Goal: Ask a question

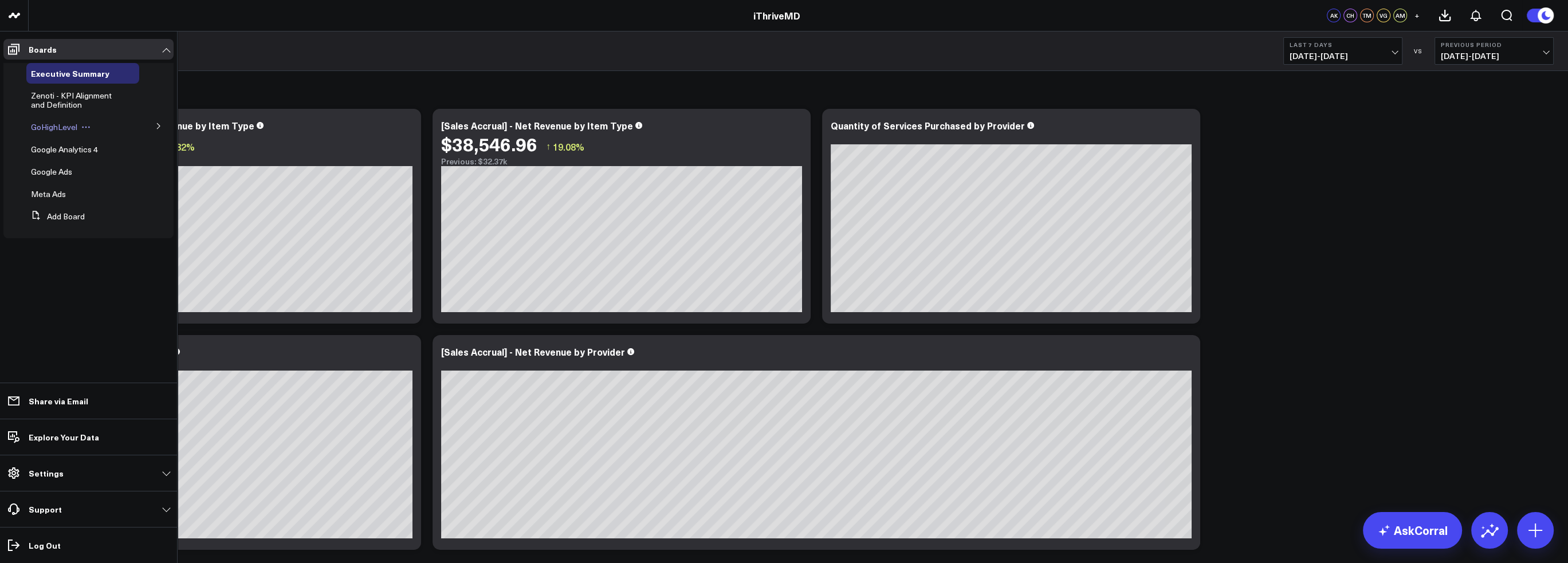
click at [62, 126] on span "GoHighLevel" at bounding box center [53, 126] width 46 height 11
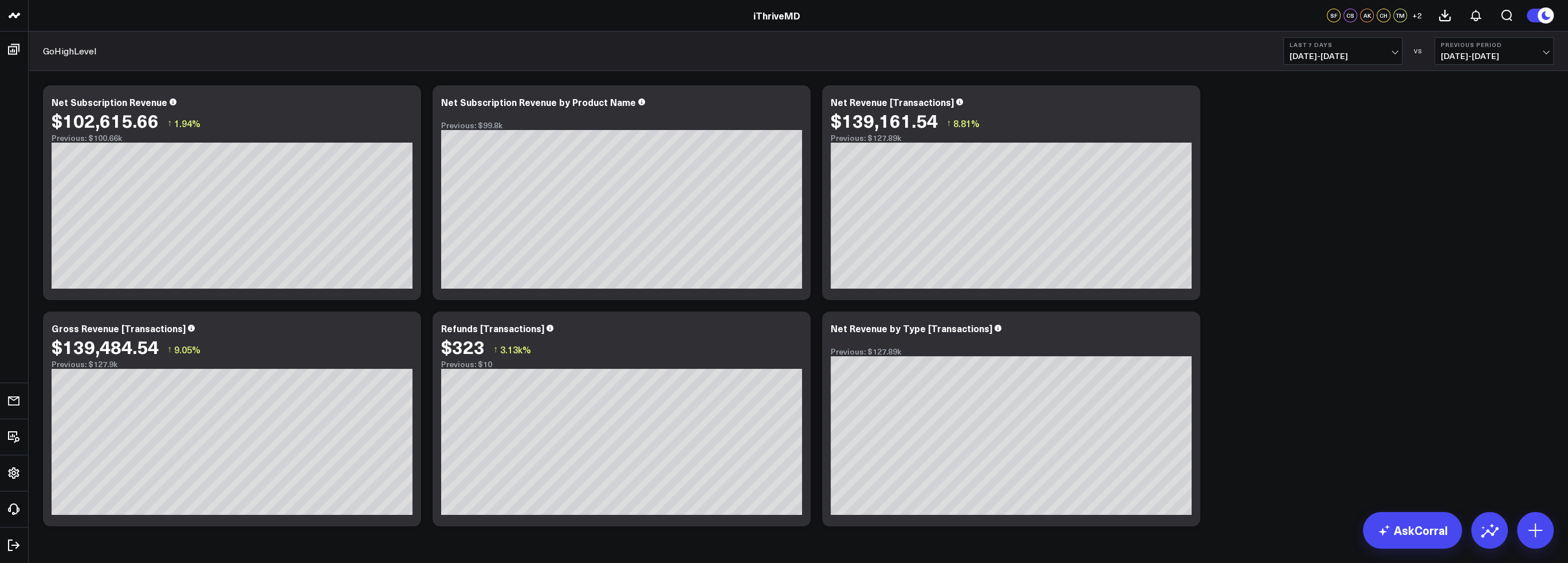
click at [1392, 52] on span "[DATE] - [DATE]" at bounding box center [1343, 56] width 107 height 10
click at [1346, 223] on link "Last Month" at bounding box center [1342, 232] width 118 height 22
click at [1397, 56] on button "Last Month [DATE] - [DATE]" at bounding box center [1342, 51] width 119 height 28
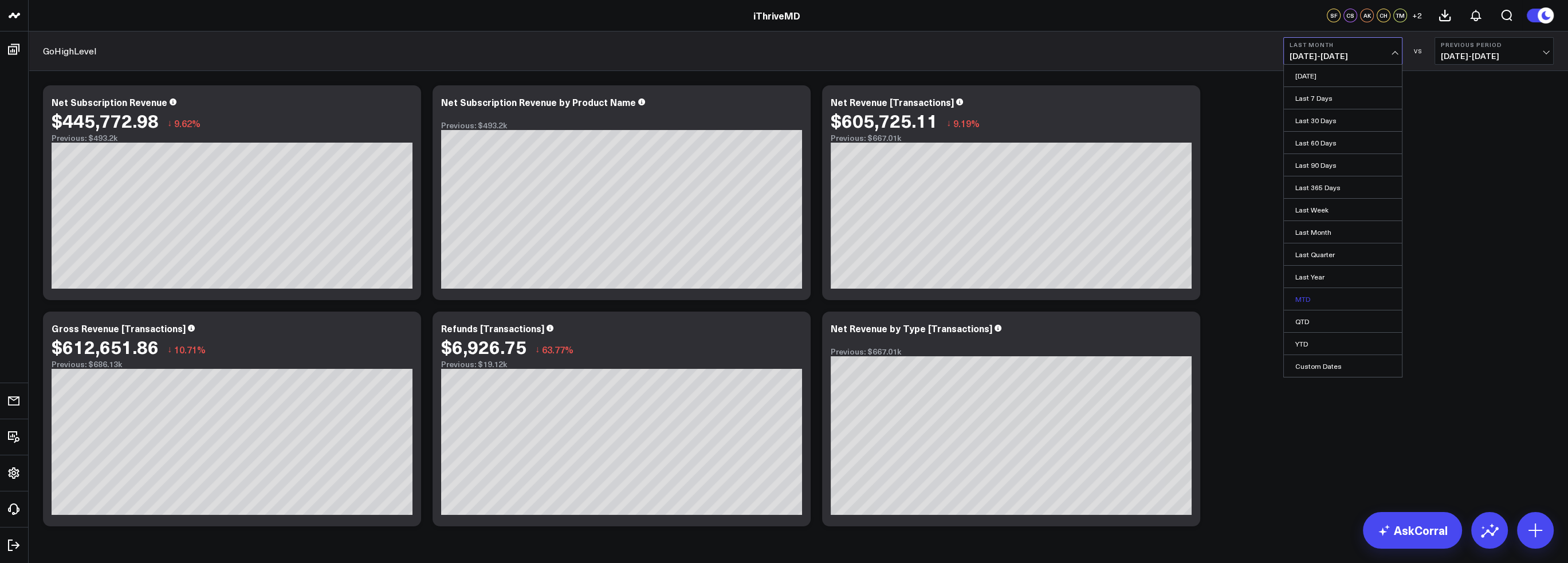
click at [1328, 300] on link "MTD" at bounding box center [1342, 299] width 118 height 22
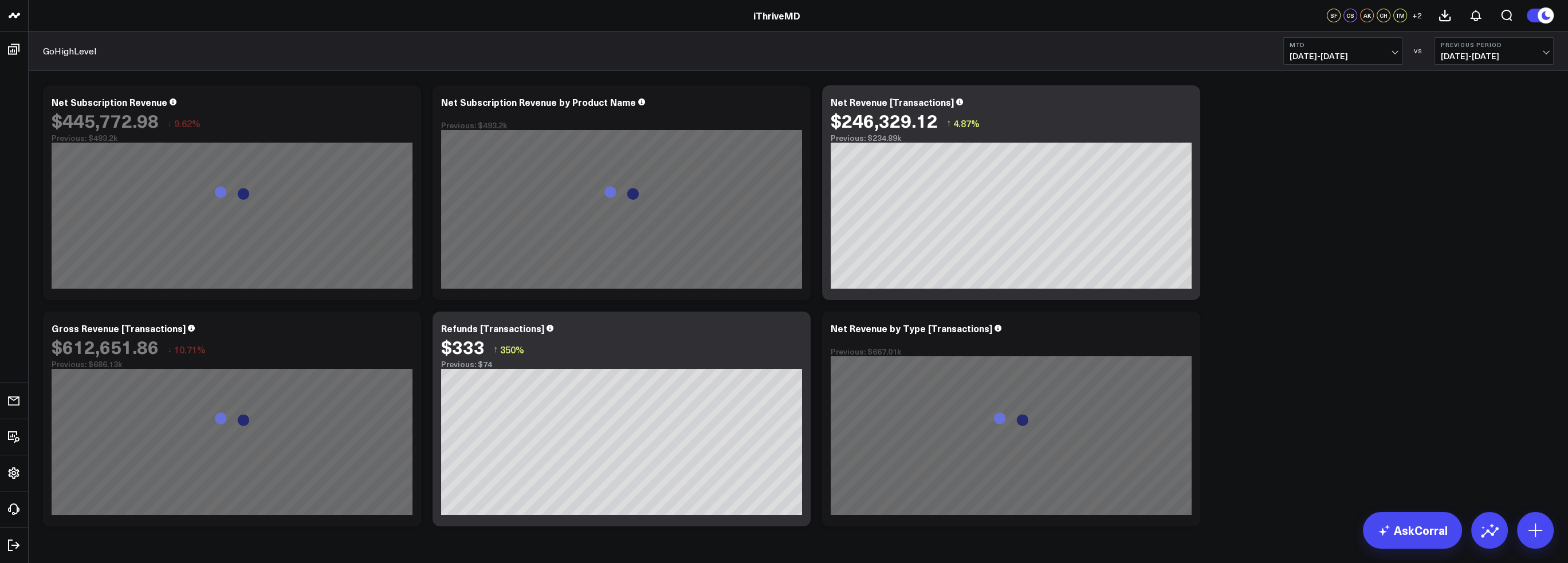
click at [1492, 55] on span "[DATE] - [DATE]" at bounding box center [1494, 56] width 107 height 10
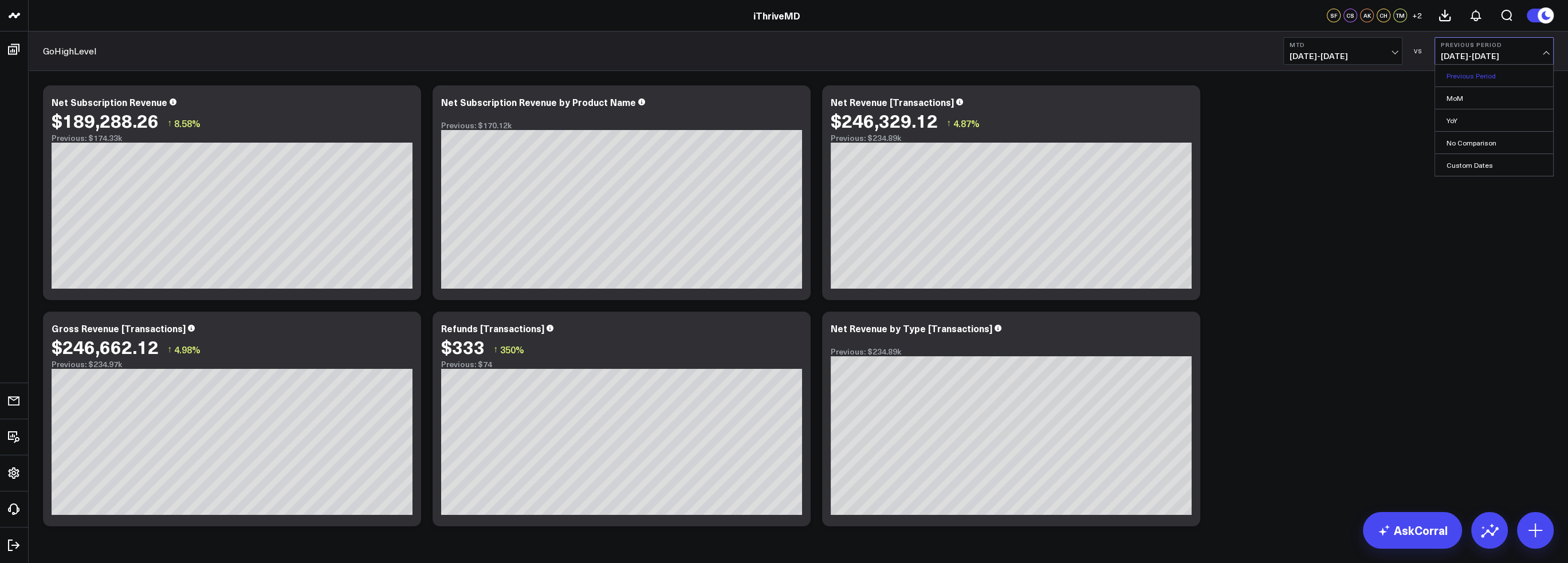
click at [1489, 78] on link "Previous Period" at bounding box center [1493, 76] width 118 height 22
click at [1492, 57] on span "[DATE] - [DATE]" at bounding box center [1494, 56] width 107 height 10
click at [1492, 98] on link "MoM" at bounding box center [1493, 98] width 118 height 22
click at [1450, 535] on link "AskCorral" at bounding box center [1412, 530] width 99 height 37
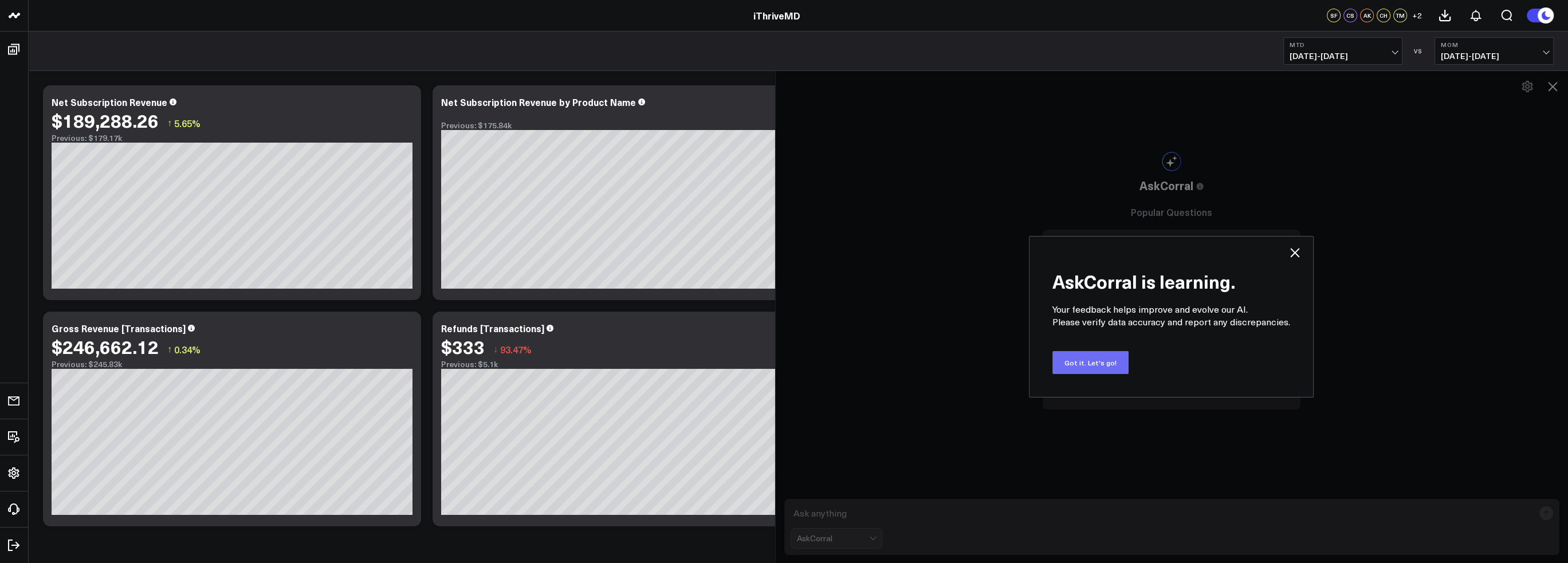
click at [1098, 357] on button "Got it. Let's go!" at bounding box center [1090, 362] width 76 height 23
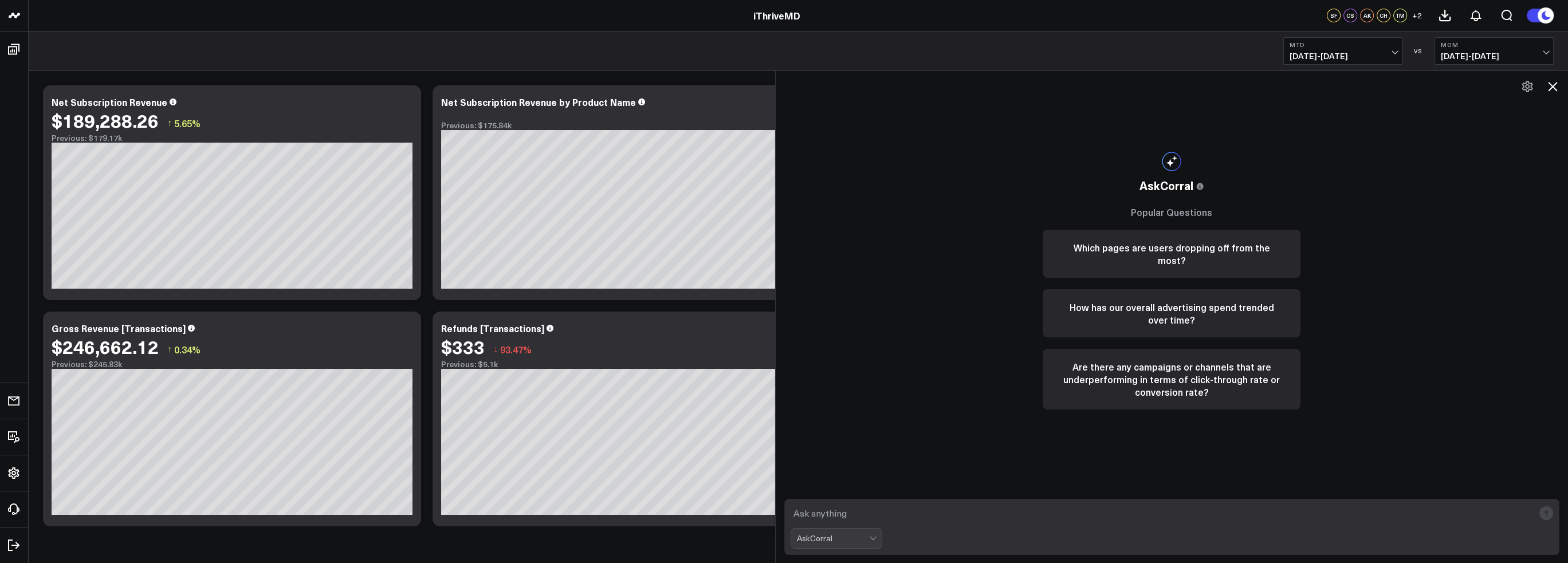
click at [984, 510] on textarea at bounding box center [1162, 513] width 744 height 20
type textarea "I"
type textarea "Based on active subscriptions, how much revenue will I do this month if there a…"
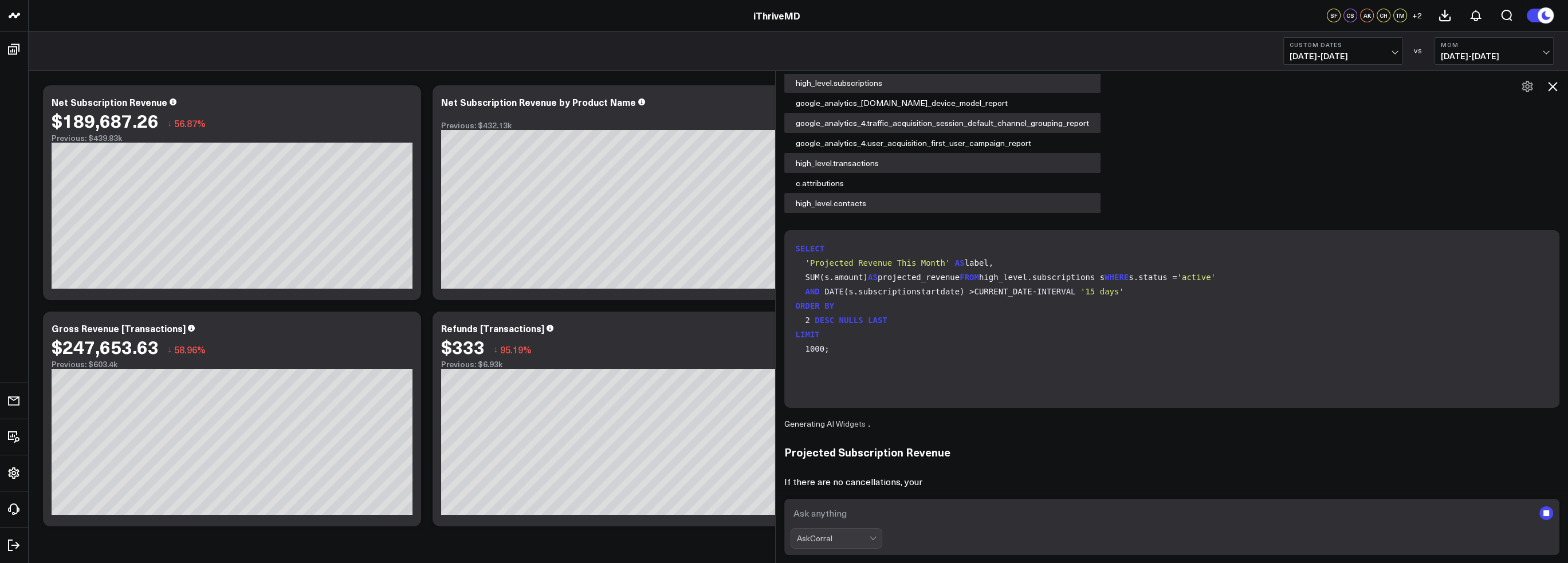
scroll to position [102, 0]
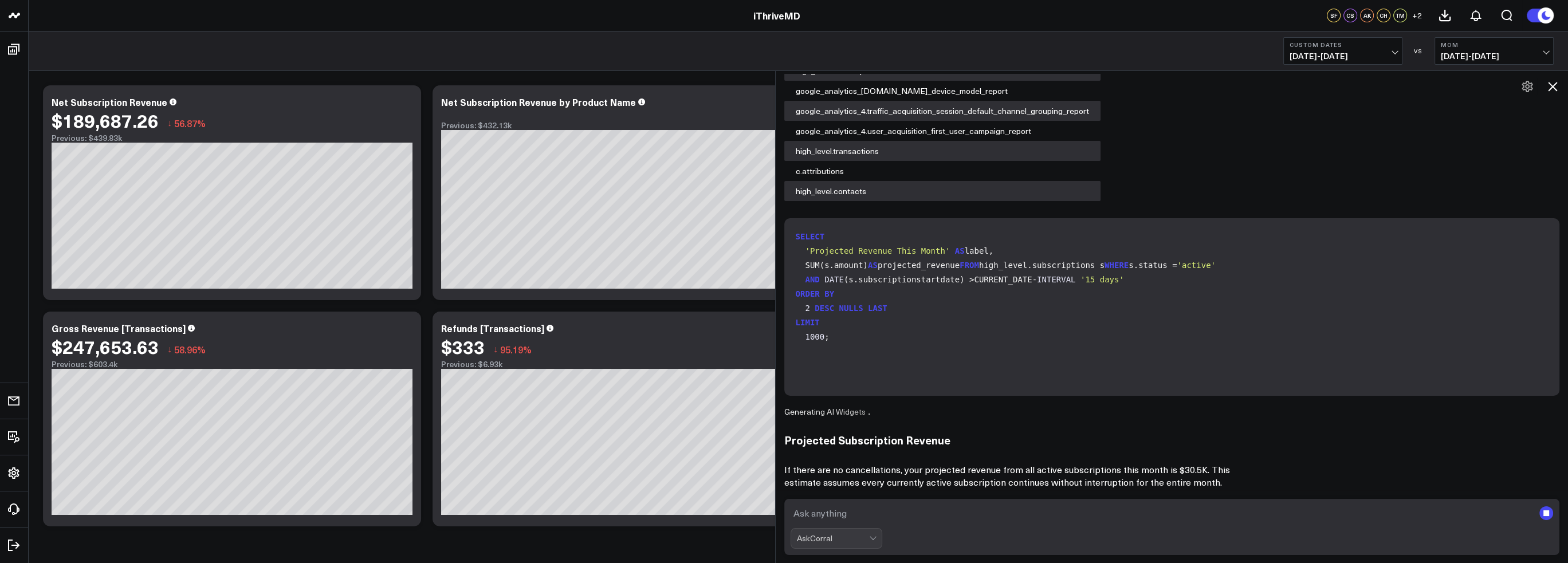
click at [1056, 518] on textarea at bounding box center [1162, 513] width 744 height 20
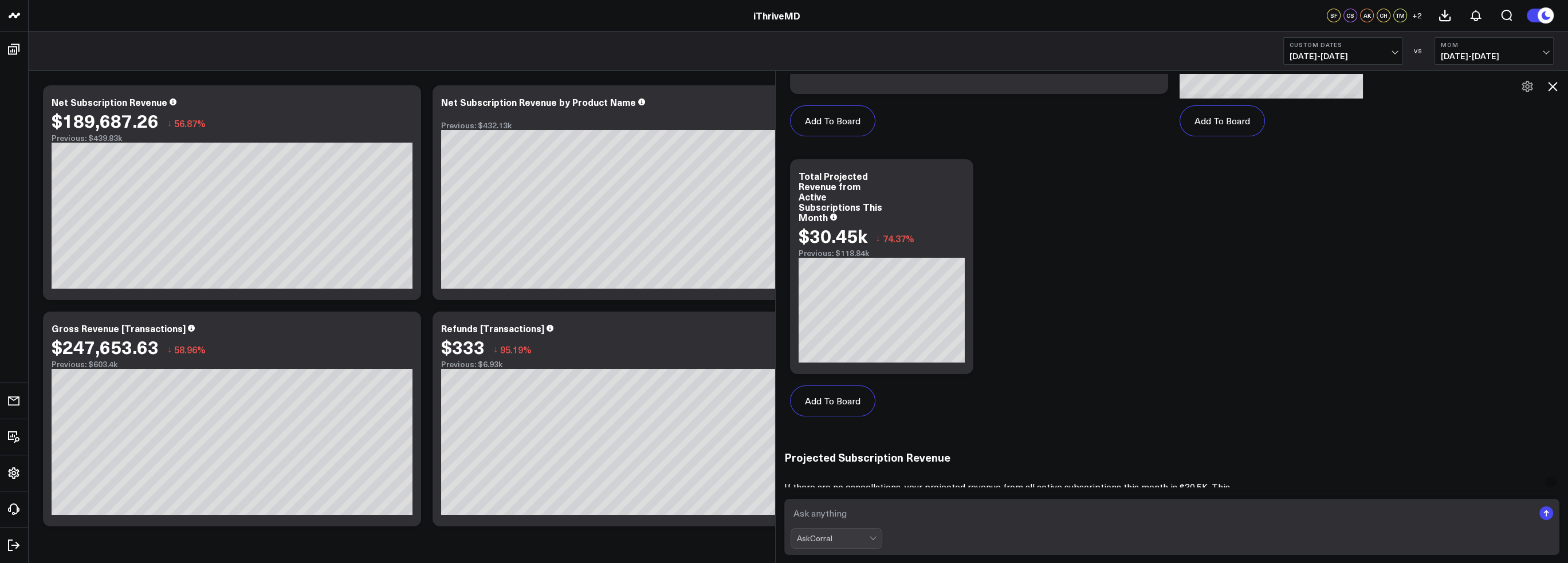
scroll to position [749, 0]
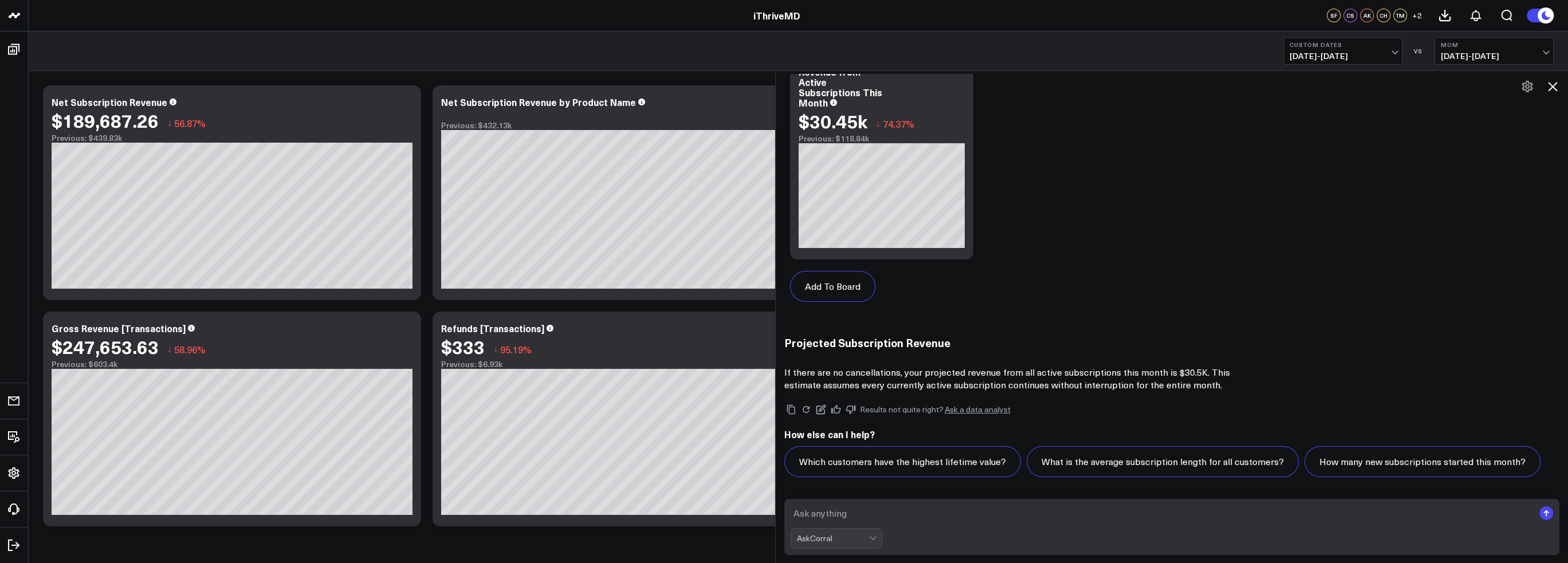
click at [1001, 517] on textarea at bounding box center [1162, 513] width 744 height 20
type textarea "T"
type textarea "That's definitely wrong"
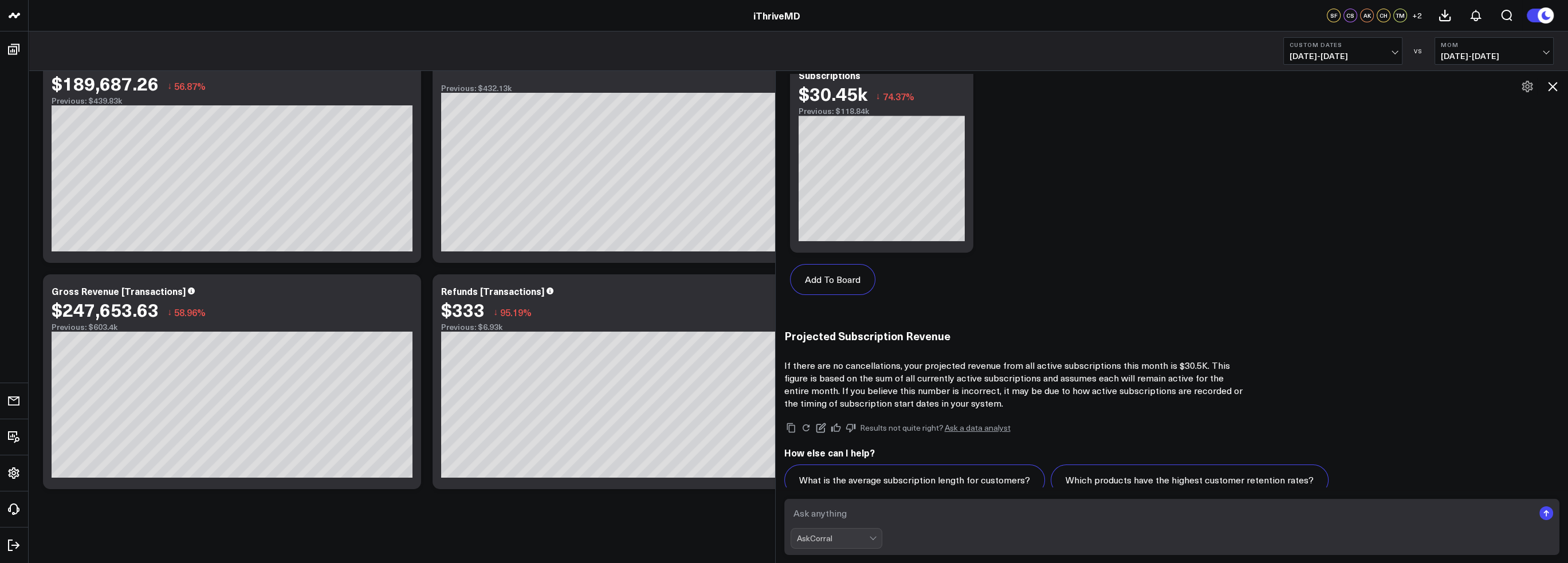
scroll to position [1935, 0]
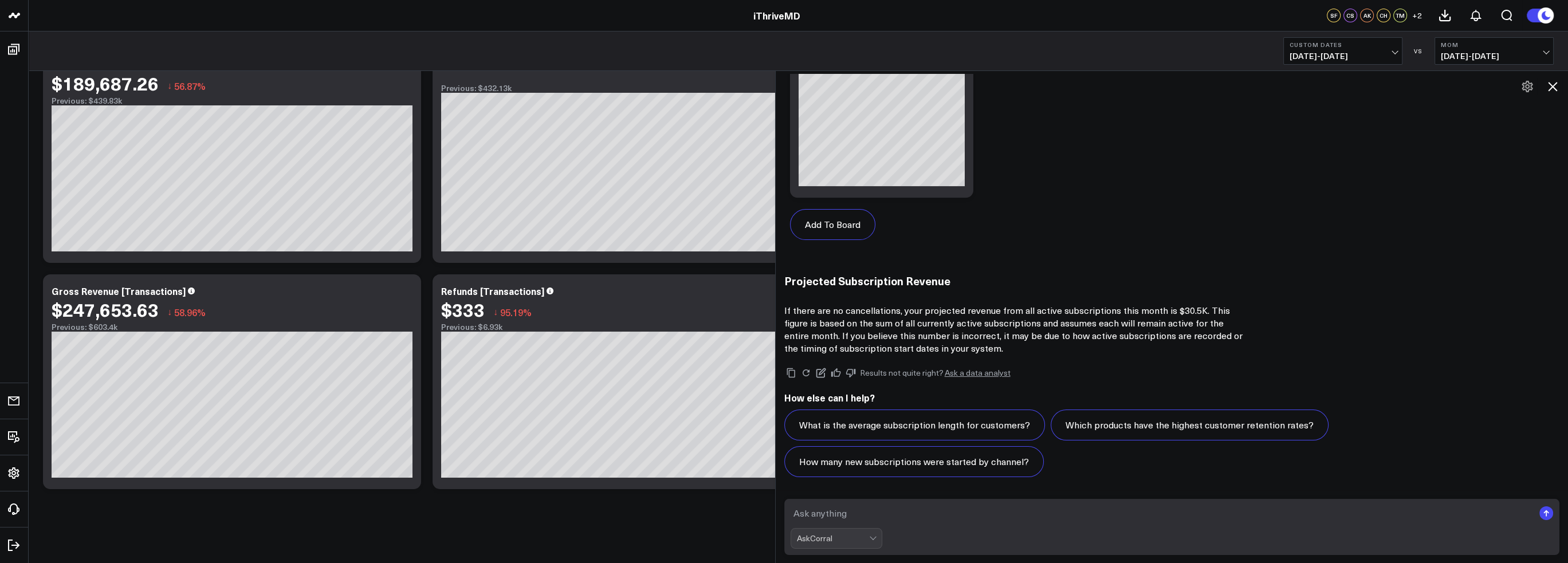
click at [990, 373] on link "Ask a data analyst" at bounding box center [978, 372] width 66 height 8
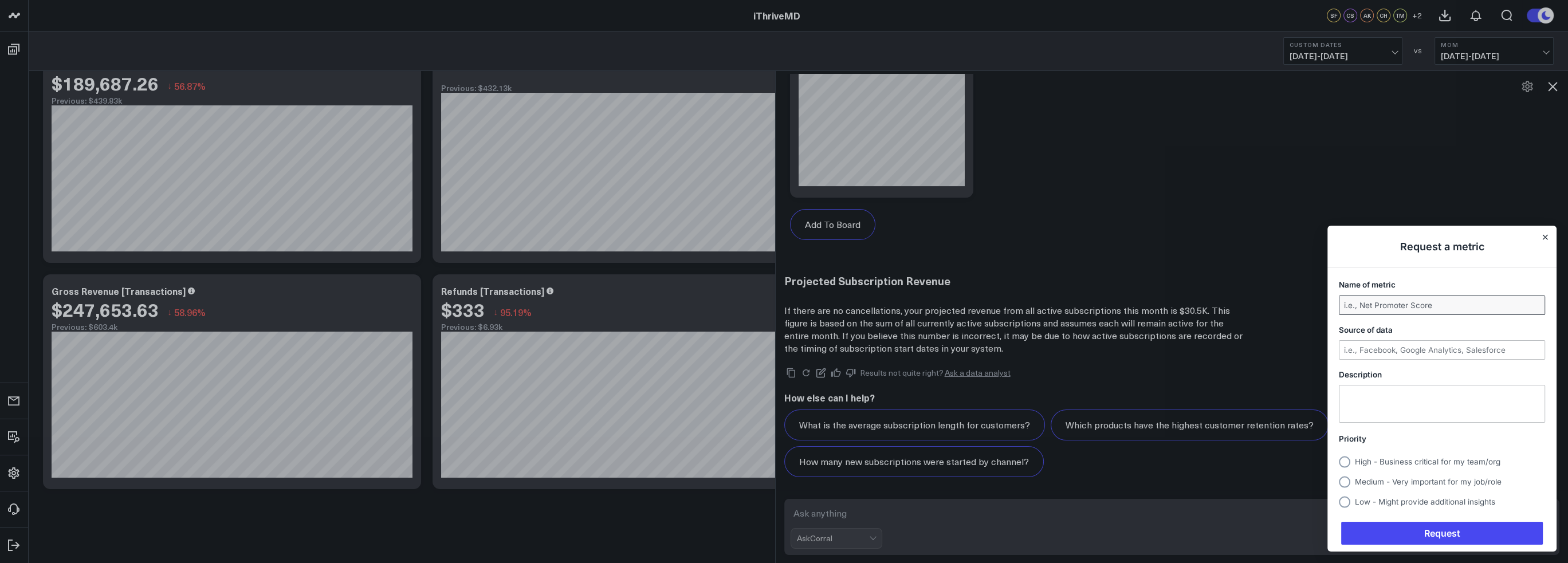
click at [1432, 304] on input "Name of metric" at bounding box center [1441, 305] width 205 height 18
type input "Projected Revenue for rest of month"
type input "GHL"
type textarea "B"
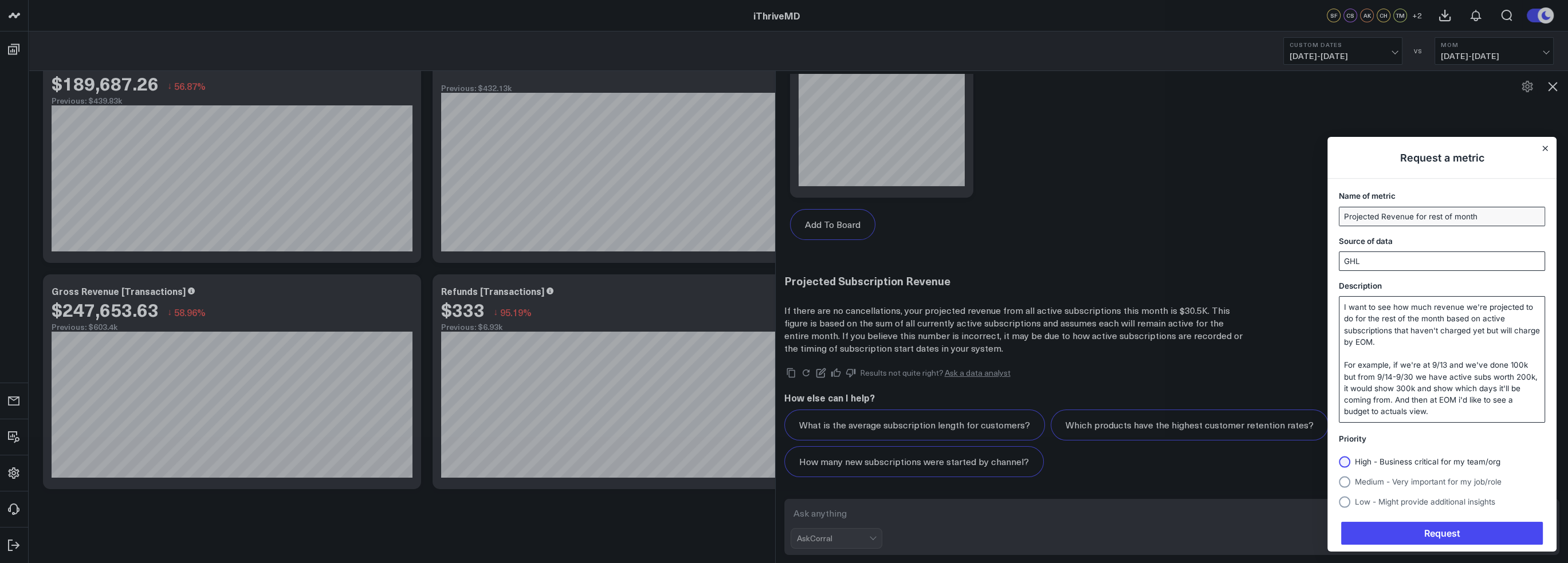
type textarea "I want to see how much revenue we're projected to do for the rest of the month …"
click at [1416, 462] on span "High - Business critical for my team/org" at bounding box center [1427, 461] width 146 height 10
click at [1338, 461] on input "High - Business critical for my team/org" at bounding box center [1338, 461] width 0 height 0
click at [1447, 535] on span "Request" at bounding box center [1442, 533] width 202 height 23
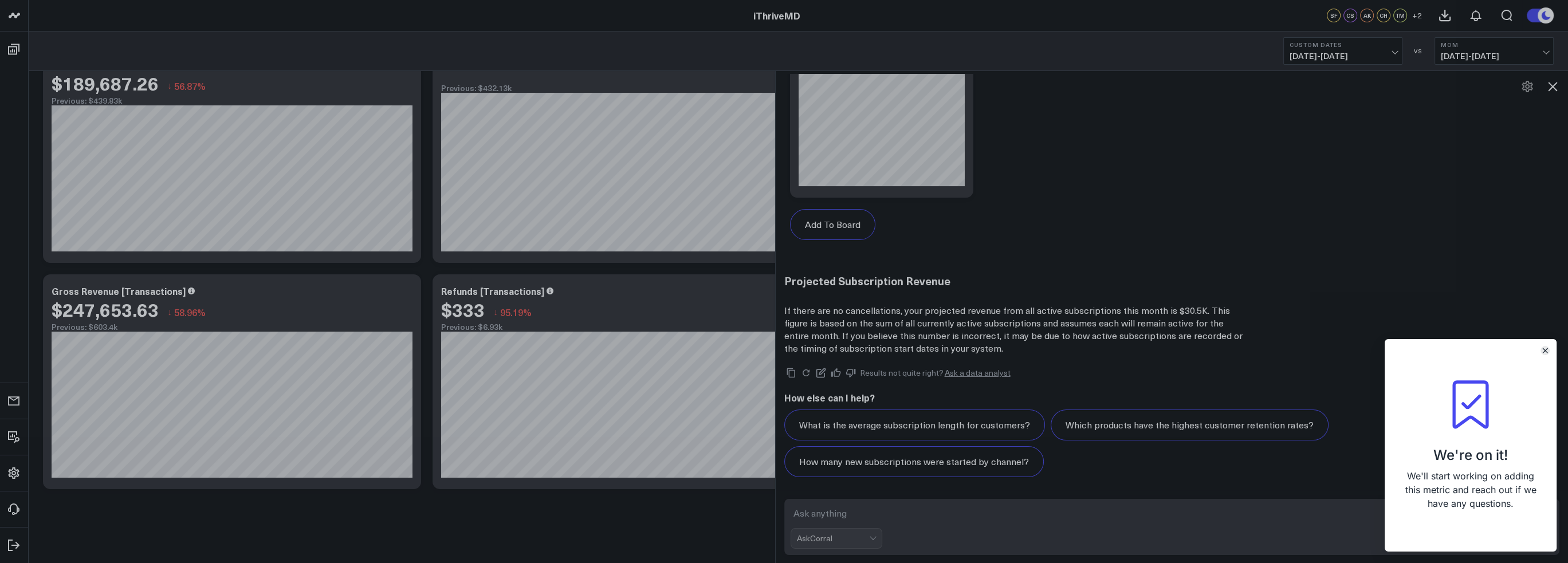
click at [1548, 350] on icon "Close" at bounding box center [1545, 350] width 6 height 6
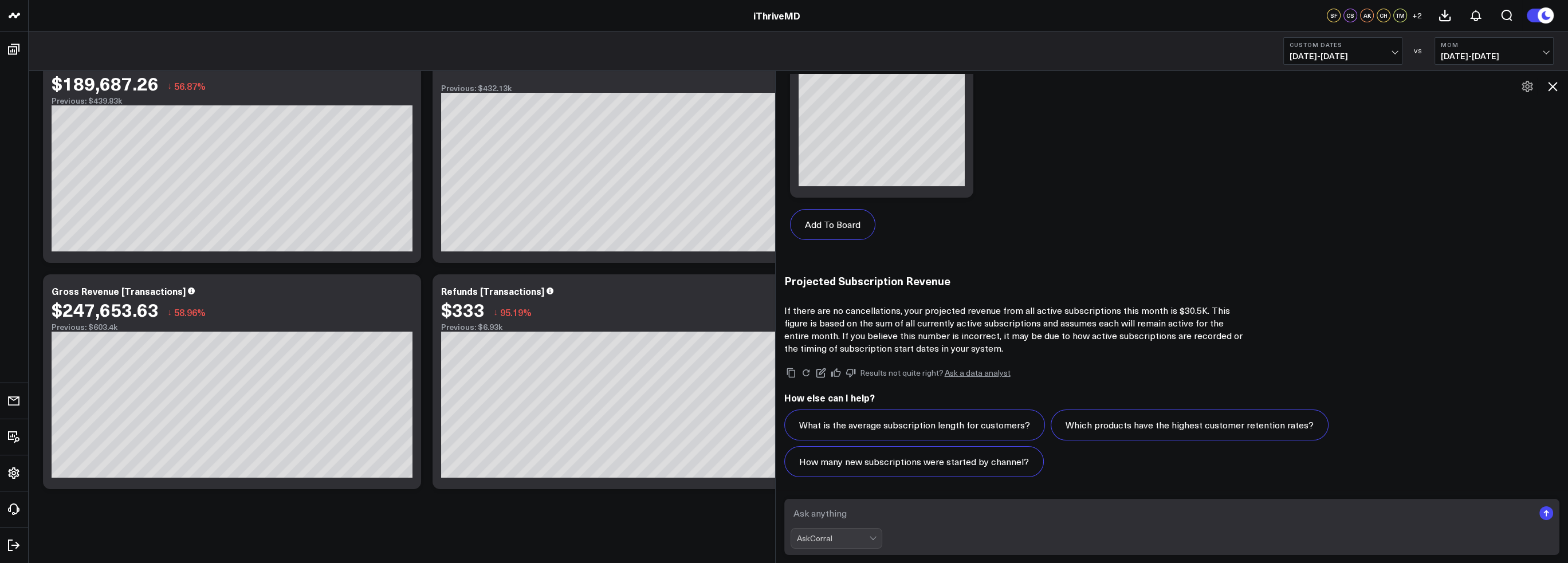
click at [696, 513] on div "Modify via AI Copy link to widget Ask support Remove Create linked copy Executi…" at bounding box center [798, 298] width 1539 height 530
click at [1553, 83] on icon at bounding box center [1552, 86] width 14 height 14
